Goal: Check status: Check status

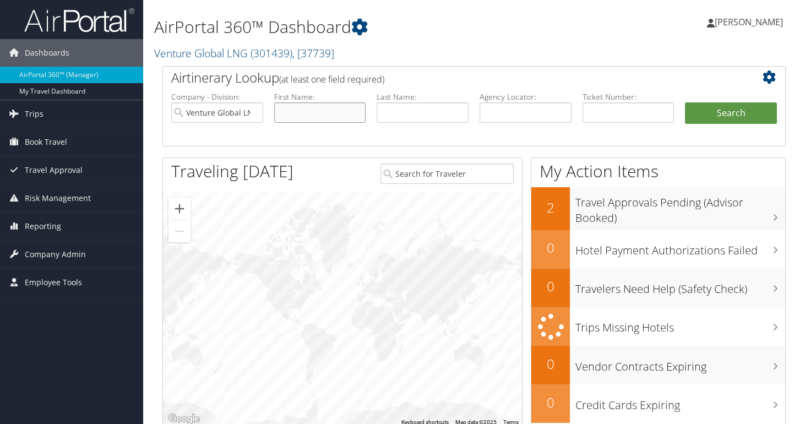
click at [340, 120] on input "text" at bounding box center [320, 112] width 92 height 20
type input "[PERSON_NAME]"
click at [685, 102] on button "Search" at bounding box center [731, 113] width 92 height 22
